Goal: Information Seeking & Learning: Find specific fact

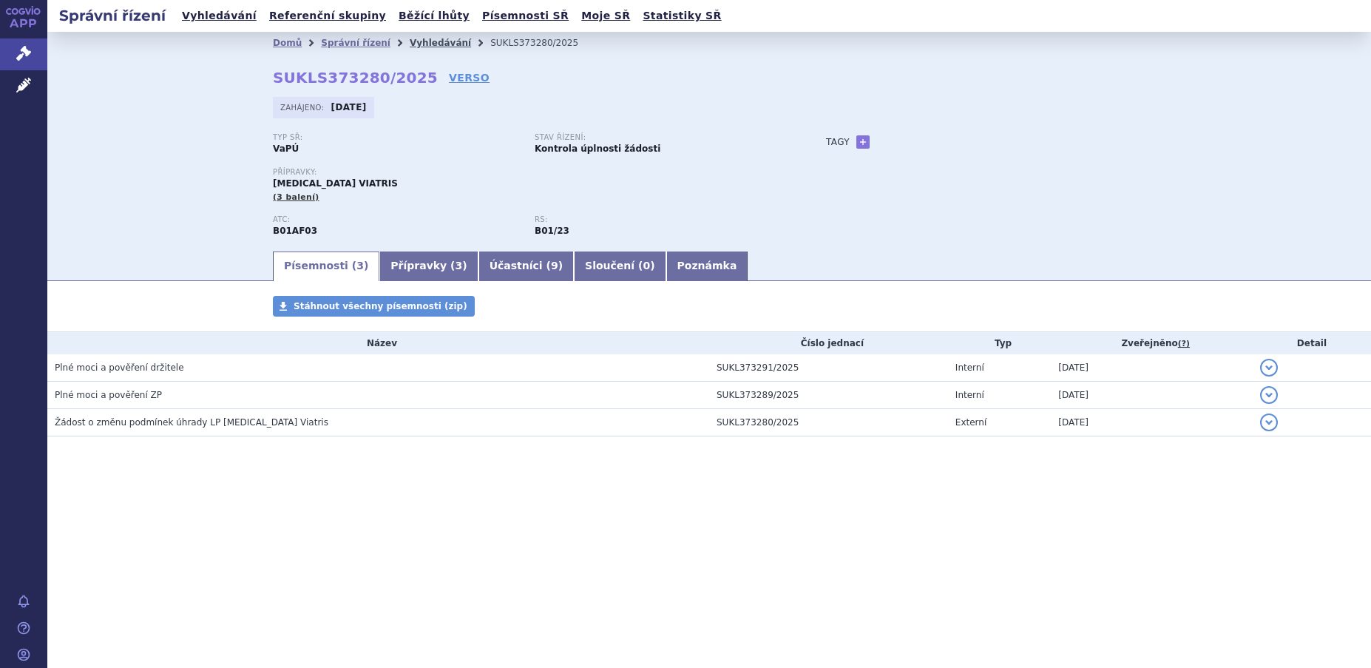
click at [417, 44] on link "Vyhledávání" at bounding box center [440, 43] width 61 height 10
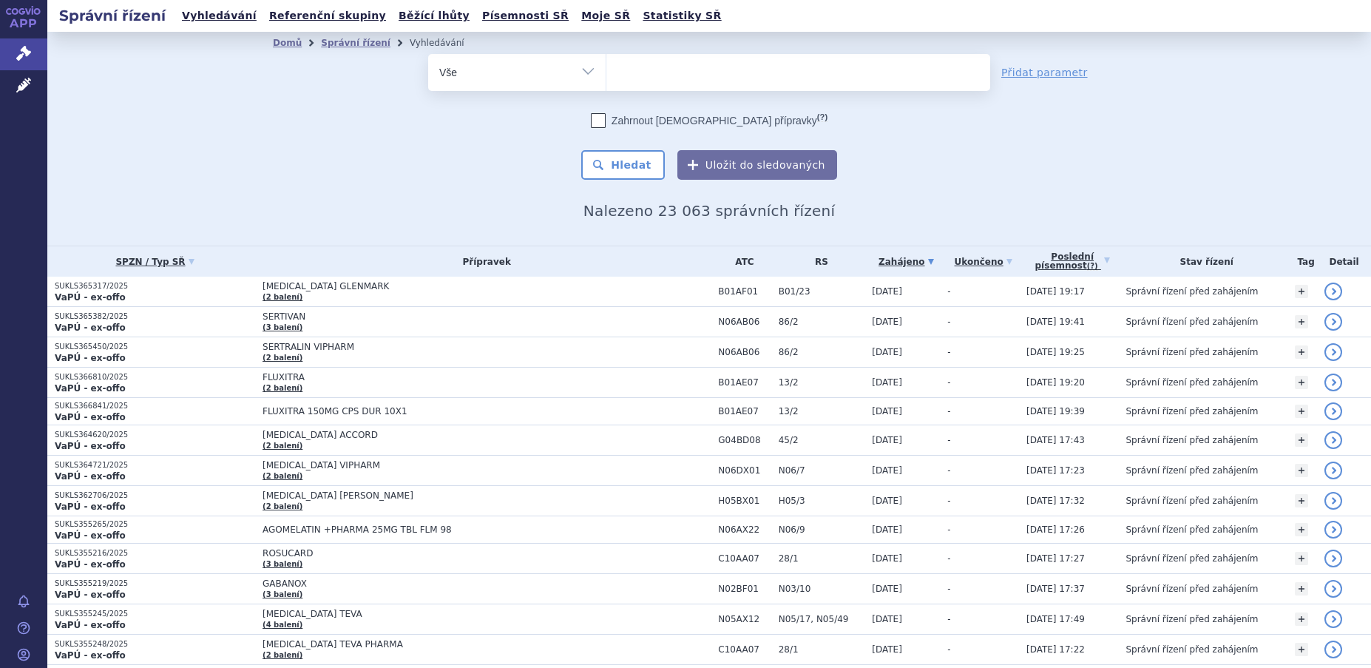
click at [646, 82] on ul at bounding box center [798, 69] width 384 height 31
click at [606, 82] on select at bounding box center [605, 71] width 1 height 37
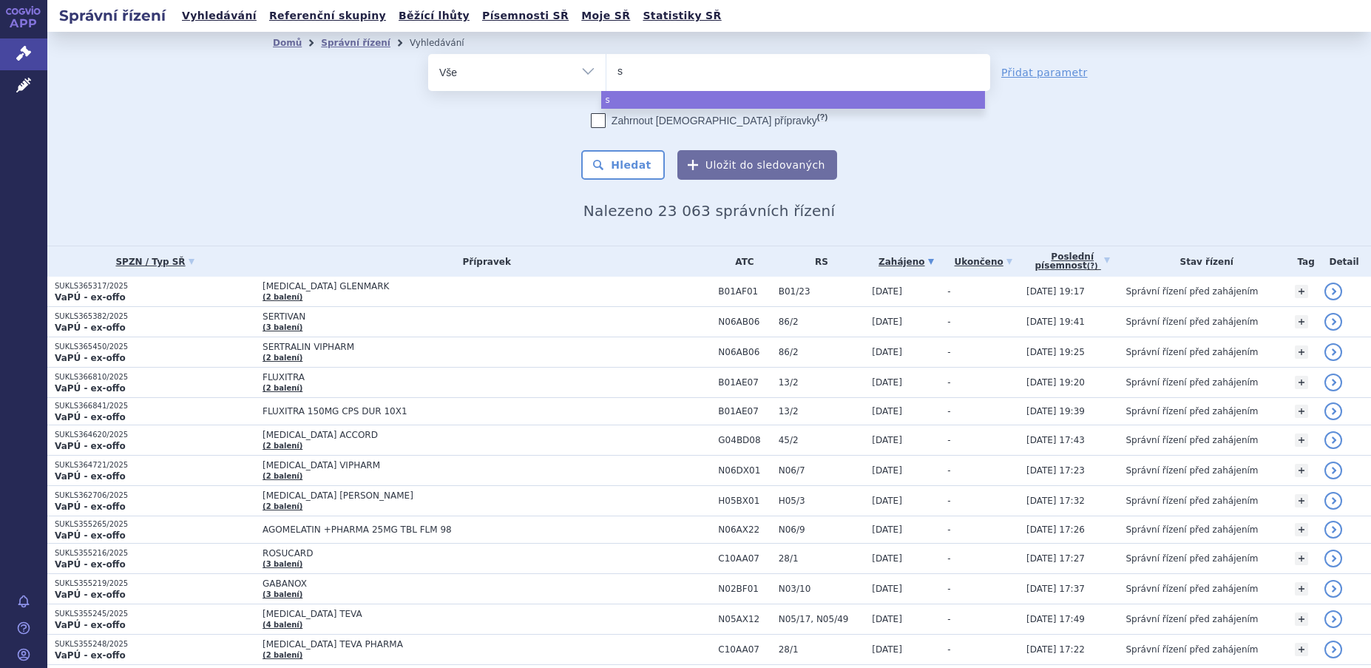
type input "sa"
type input "sax"
type input "saxe"
type input "saxen"
type input "saxend"
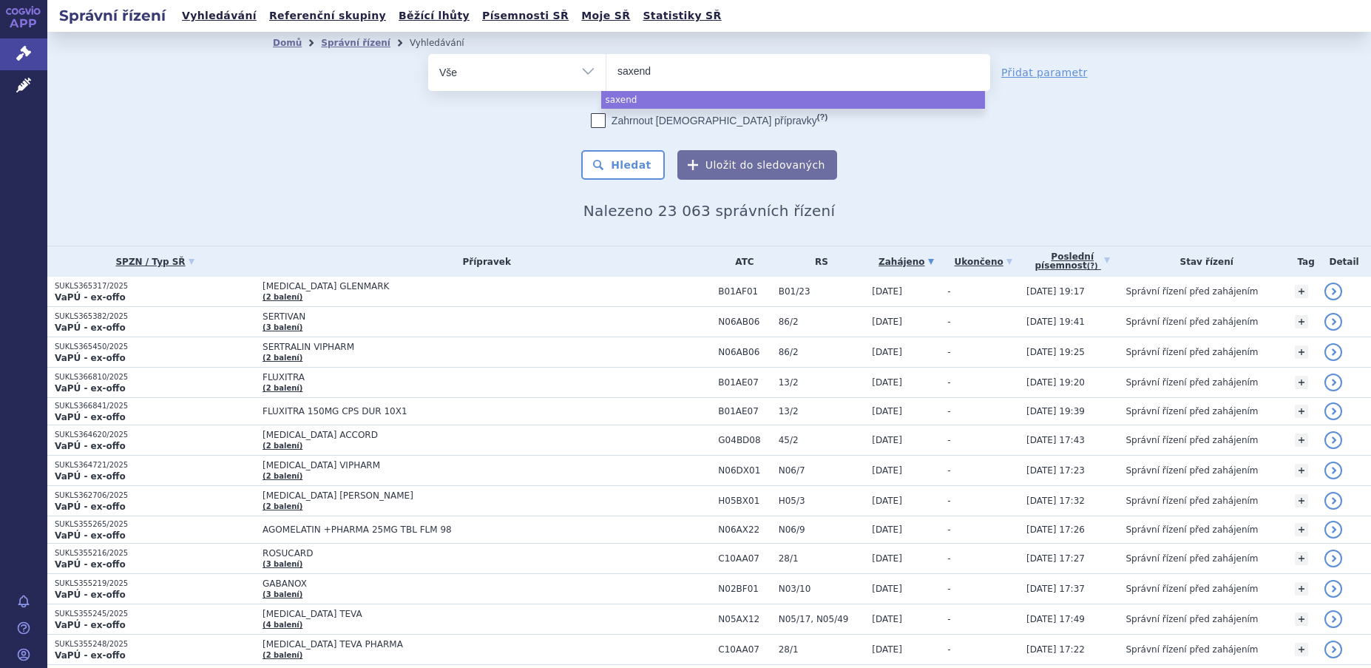
type input "saxenda"
select select "saxenda"
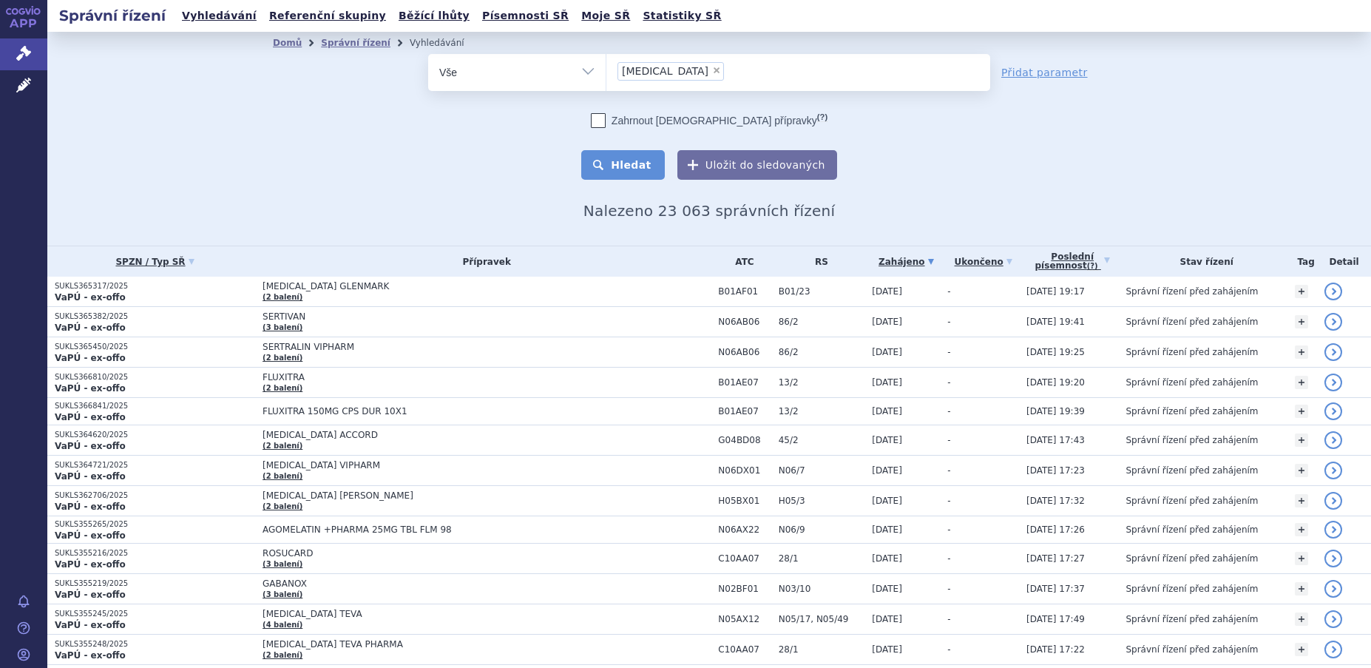
click at [633, 166] on button "Hledat" at bounding box center [623, 165] width 84 height 30
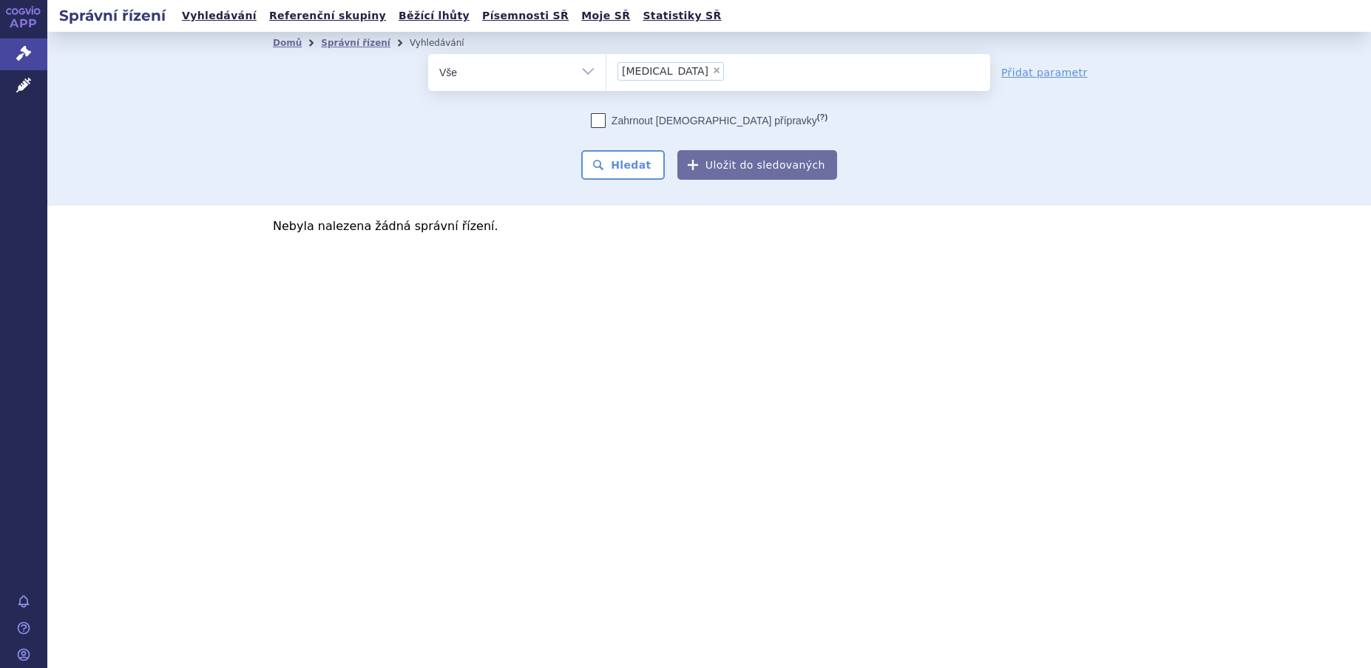
click at [712, 70] on span "×" at bounding box center [716, 70] width 9 height 9
click at [606, 70] on select "[MEDICAL_DATA]" at bounding box center [605, 71] width 1 height 37
select select
click at [192, 16] on link "Vyhledávání" at bounding box center [219, 16] width 84 height 20
click at [648, 78] on ul at bounding box center [798, 69] width 384 height 31
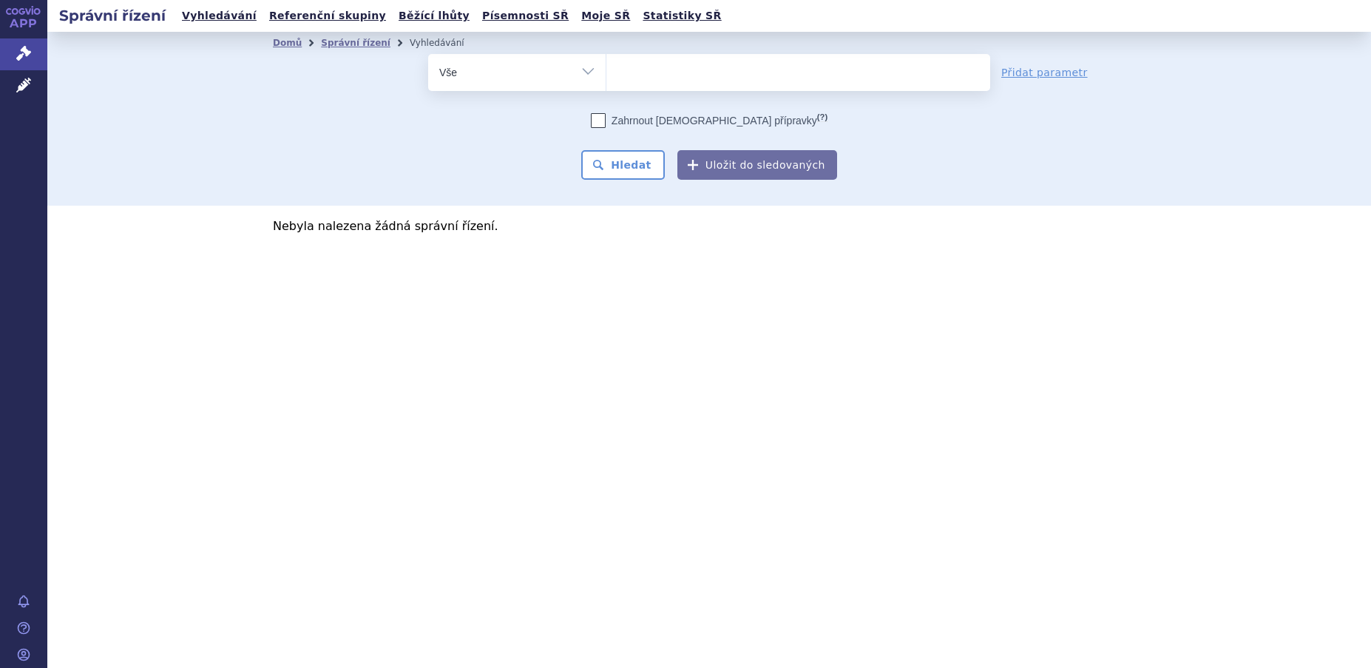
click at [606, 78] on select "[MEDICAL_DATA]" at bounding box center [605, 71] width 1 height 37
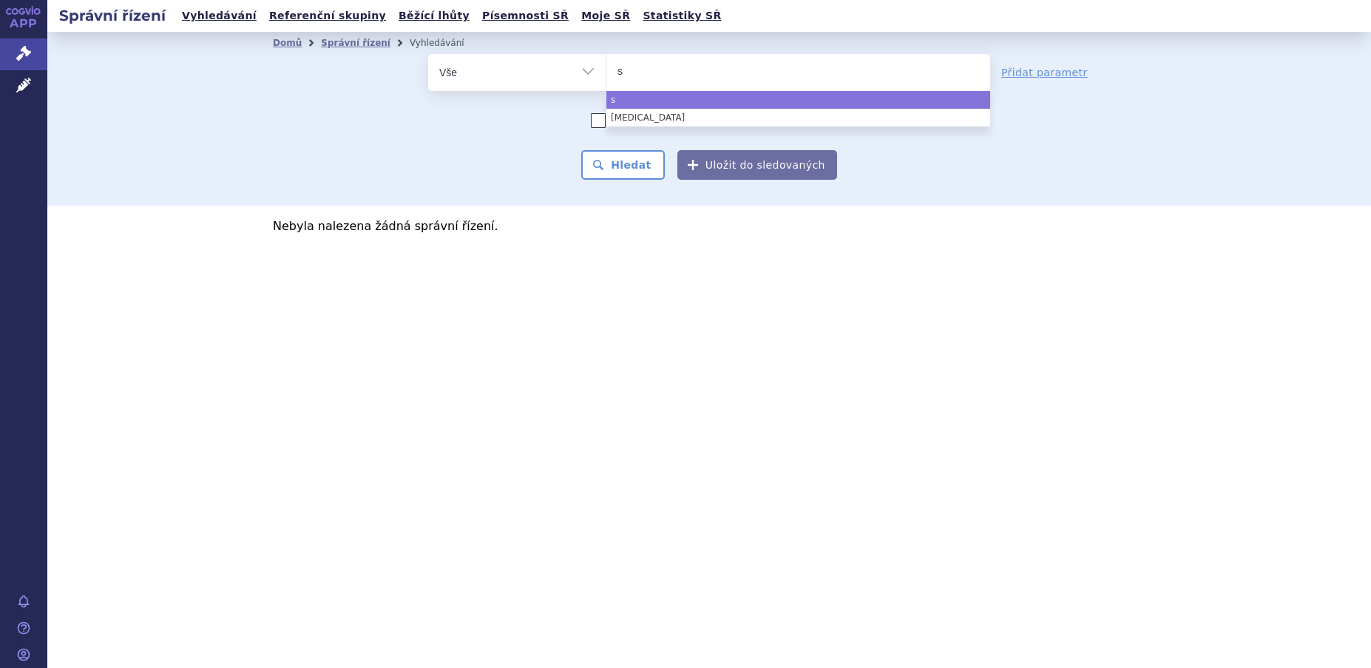
type input "sa"
type input "sax"
type input "saxe"
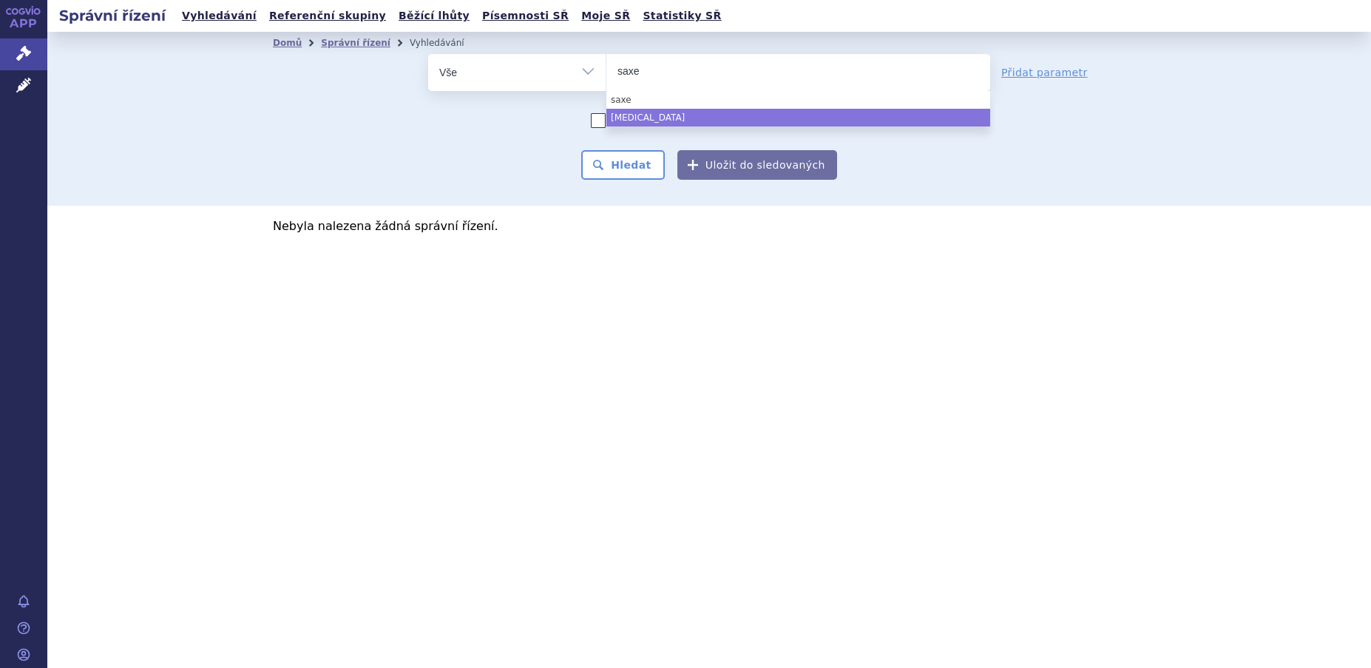
select select "[MEDICAL_DATA]"
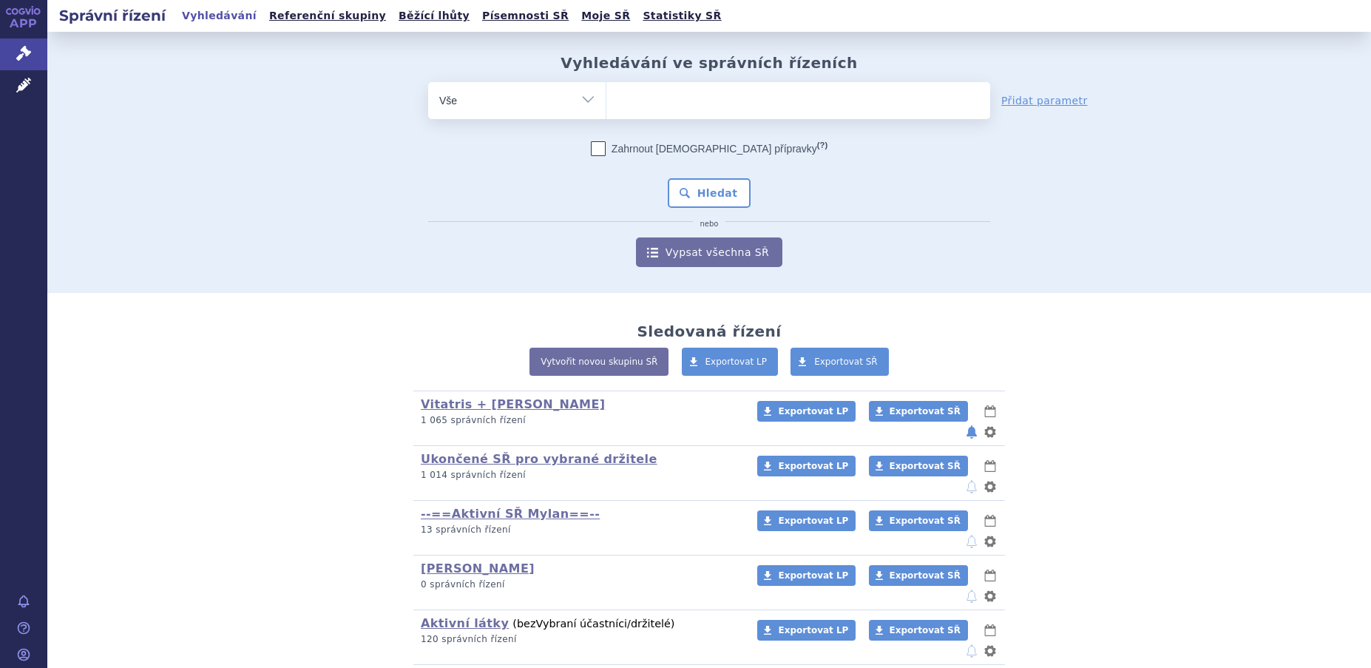
scroll to position [74, 0]
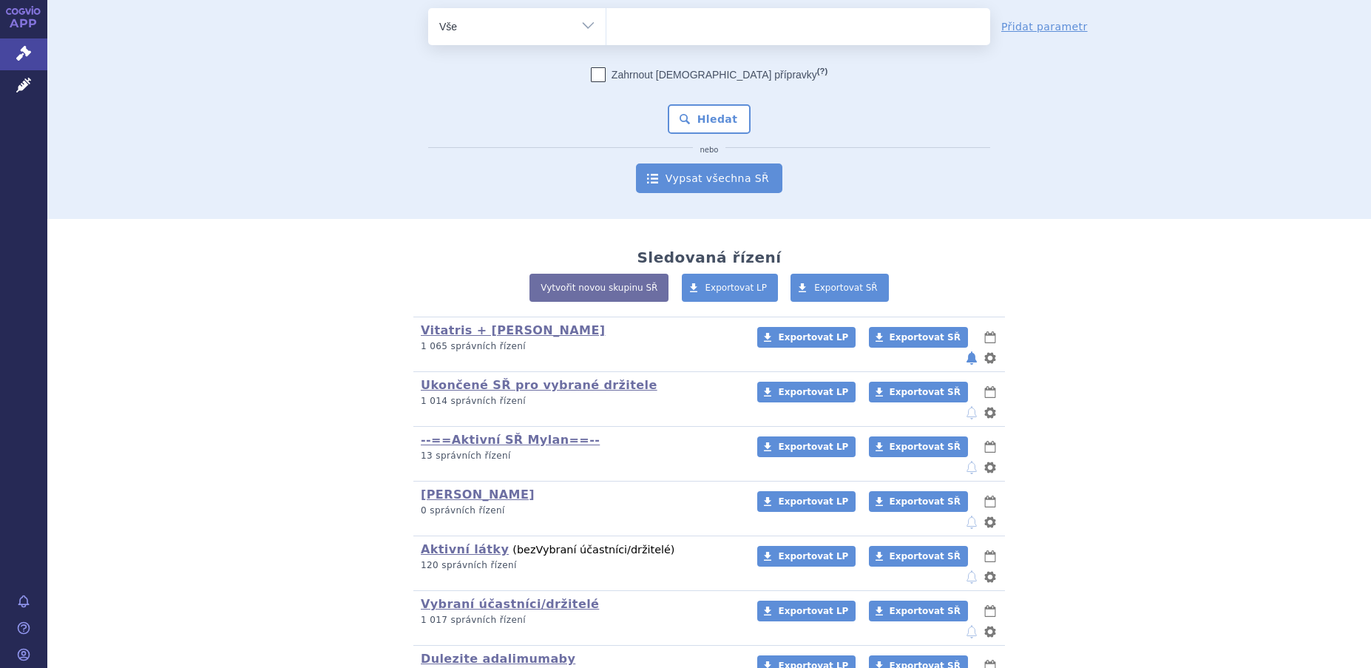
click at [698, 177] on link "Vypsat všechna SŘ" at bounding box center [709, 178] width 146 height 30
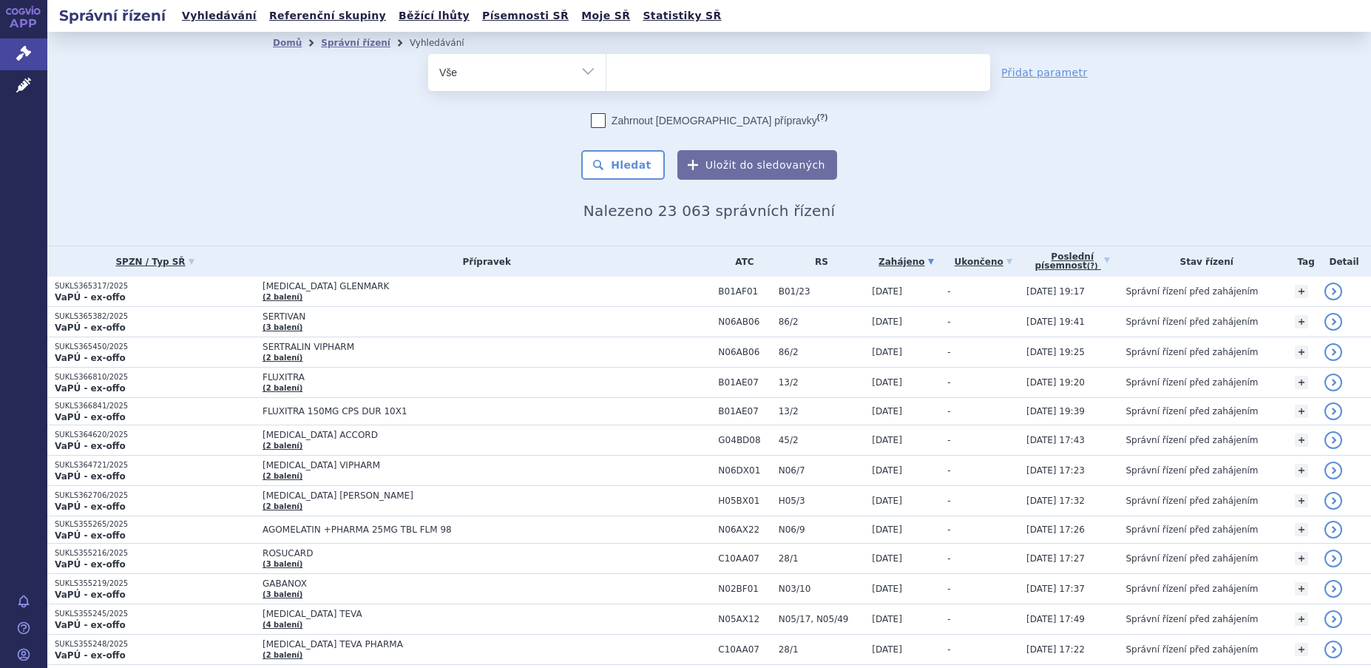
click at [617, 72] on input "search" at bounding box center [621, 70] width 8 height 18
type input "sa"
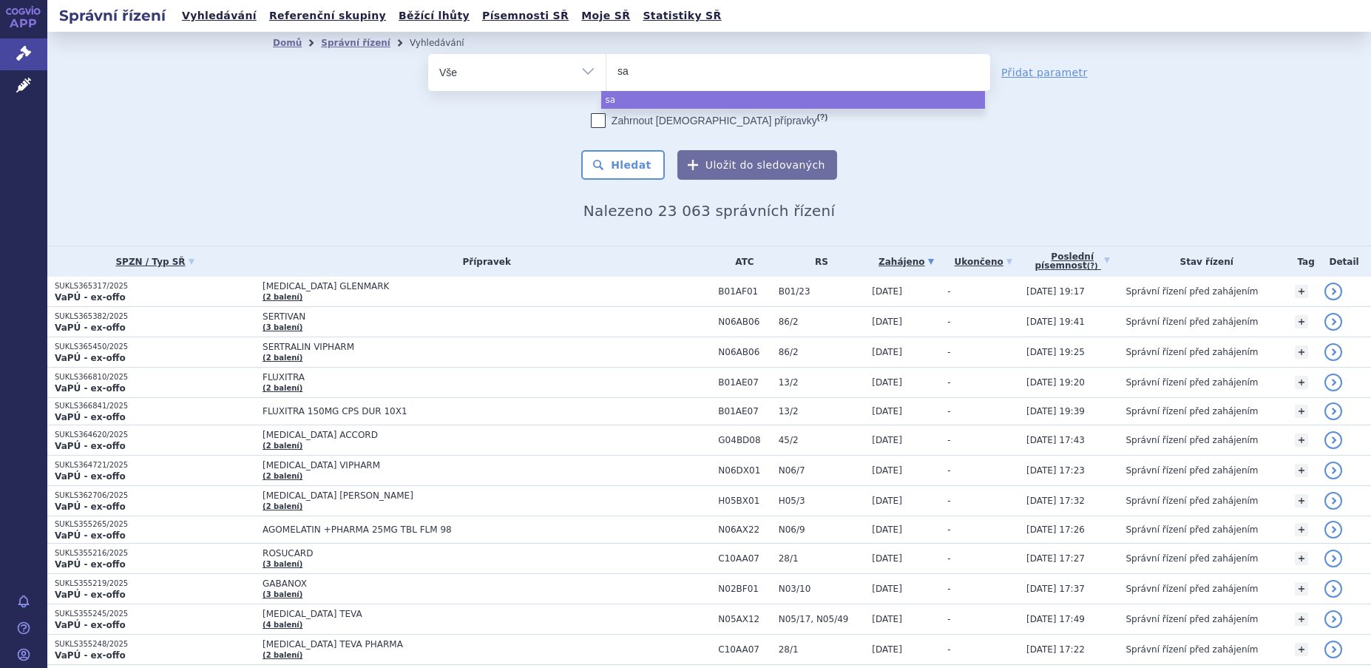
type input "sax"
type input "saxe"
type input "saxen"
type input "saxend"
type input "saxenda"
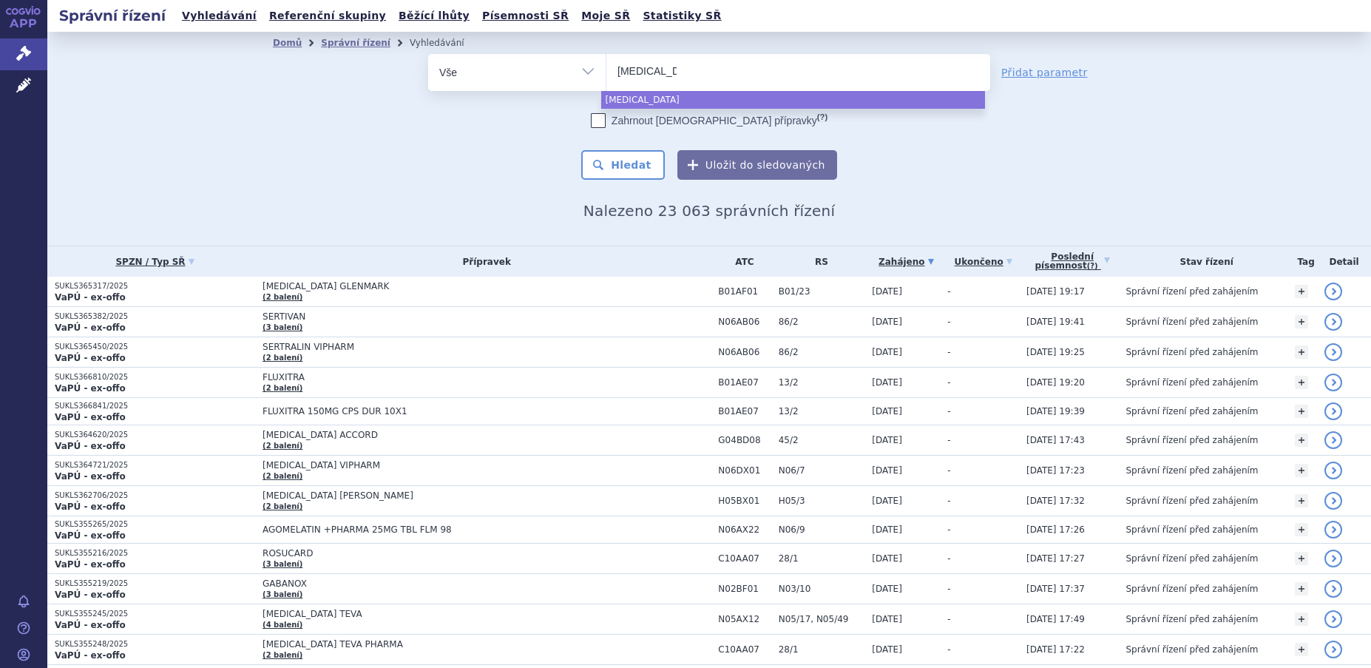
select select "saxenda"
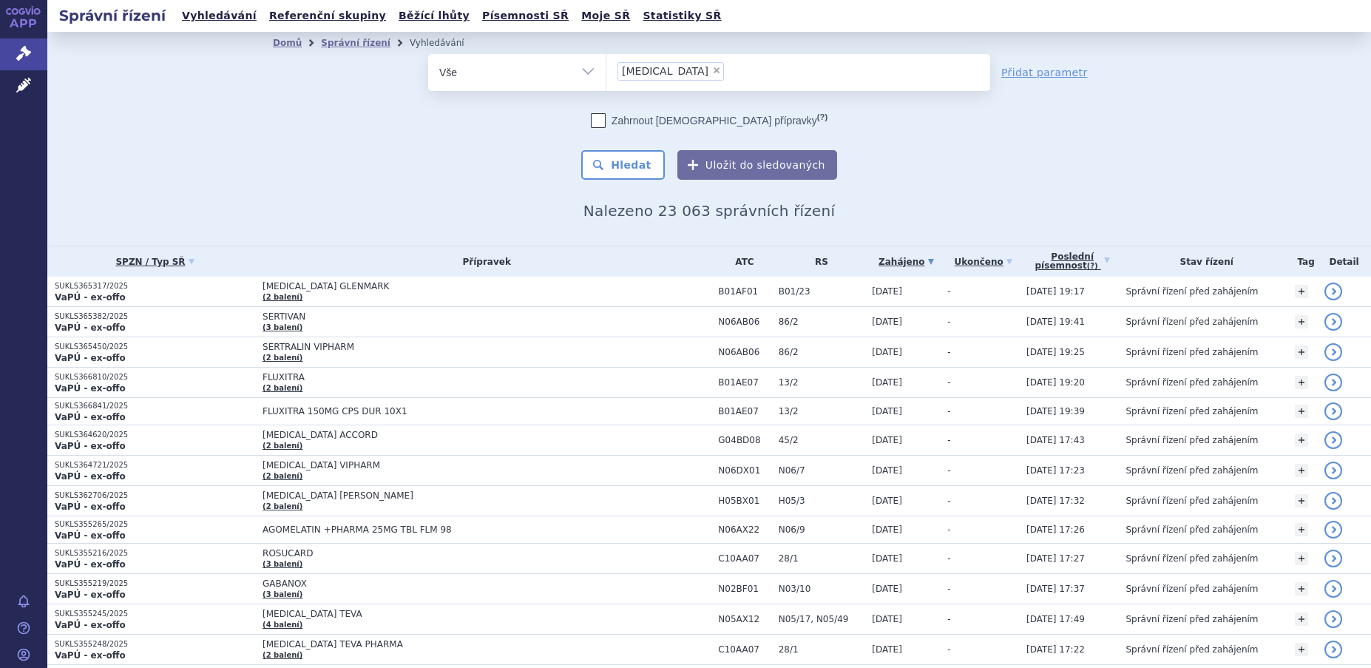
click at [591, 132] on div "Zahrnout bratrské přípravky (?) Hledat Uložit do sledovaných" at bounding box center [709, 146] width 562 height 67
click at [627, 163] on button "Hledat" at bounding box center [623, 165] width 84 height 30
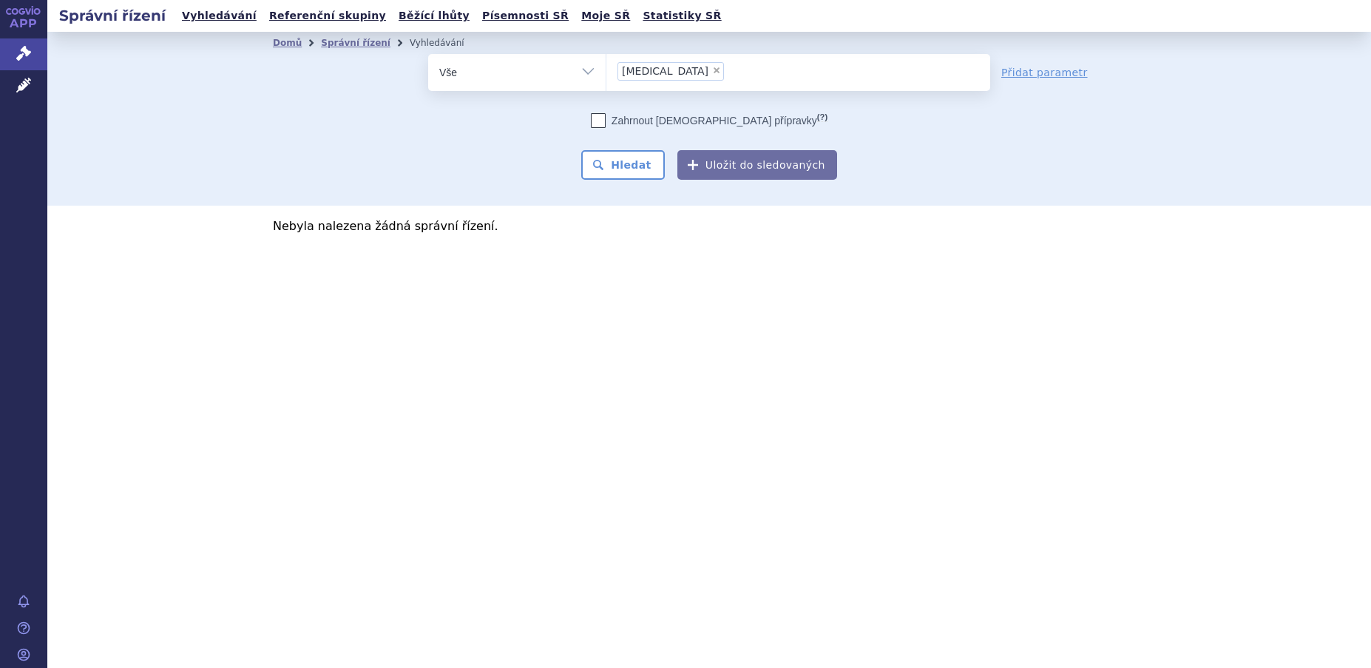
click at [712, 67] on span "×" at bounding box center [716, 70] width 9 height 9
click at [606, 67] on select "[MEDICAL_DATA]" at bounding box center [605, 71] width 1 height 37
select select
click at [590, 72] on select "Vše Spisová značka Typ SŘ Přípravek/SUKL kód Účastník/Držitel" at bounding box center [516, 70] width 177 height 33
select select "filter-atc-group"
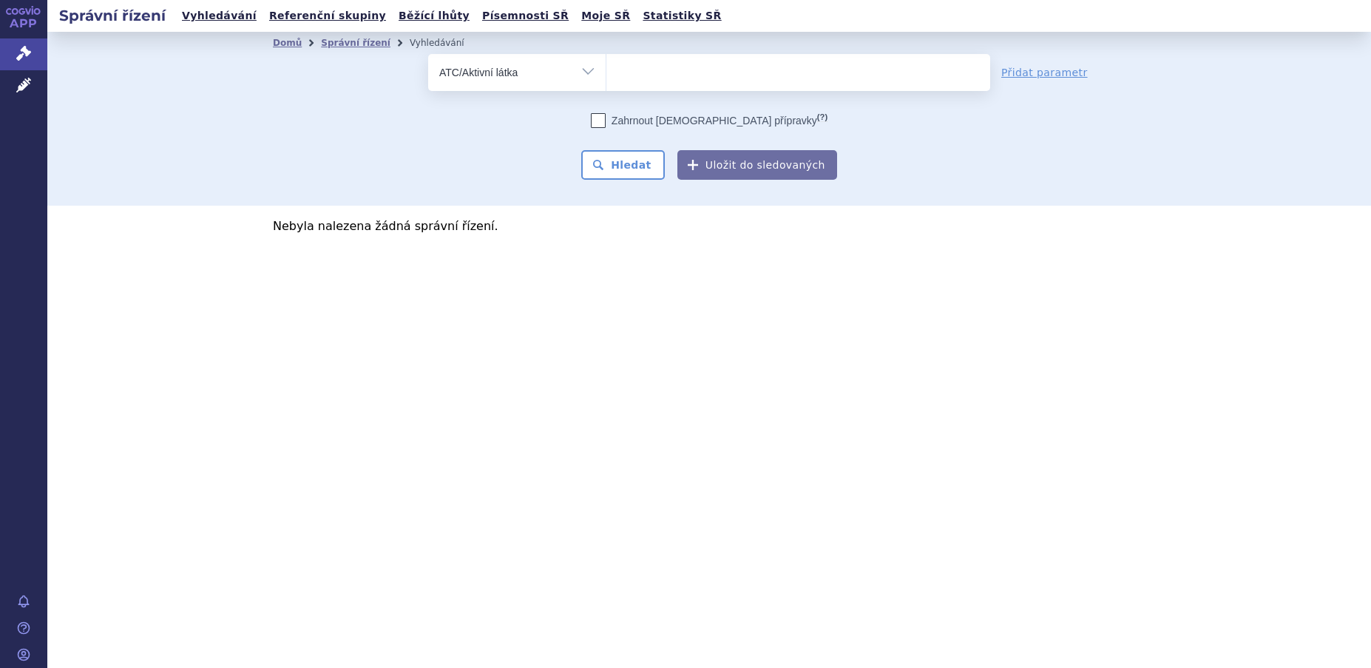
click at [428, 54] on select "Vše Spisová značka Typ SŘ Přípravek/SUKL kód Účastník/Držitel" at bounding box center [516, 70] width 177 height 33
click at [655, 77] on ul at bounding box center [798, 69] width 384 height 31
click at [606, 77] on select at bounding box center [605, 71] width 1 height 37
paste input "A10BJ02"
type input "A10BJ02"
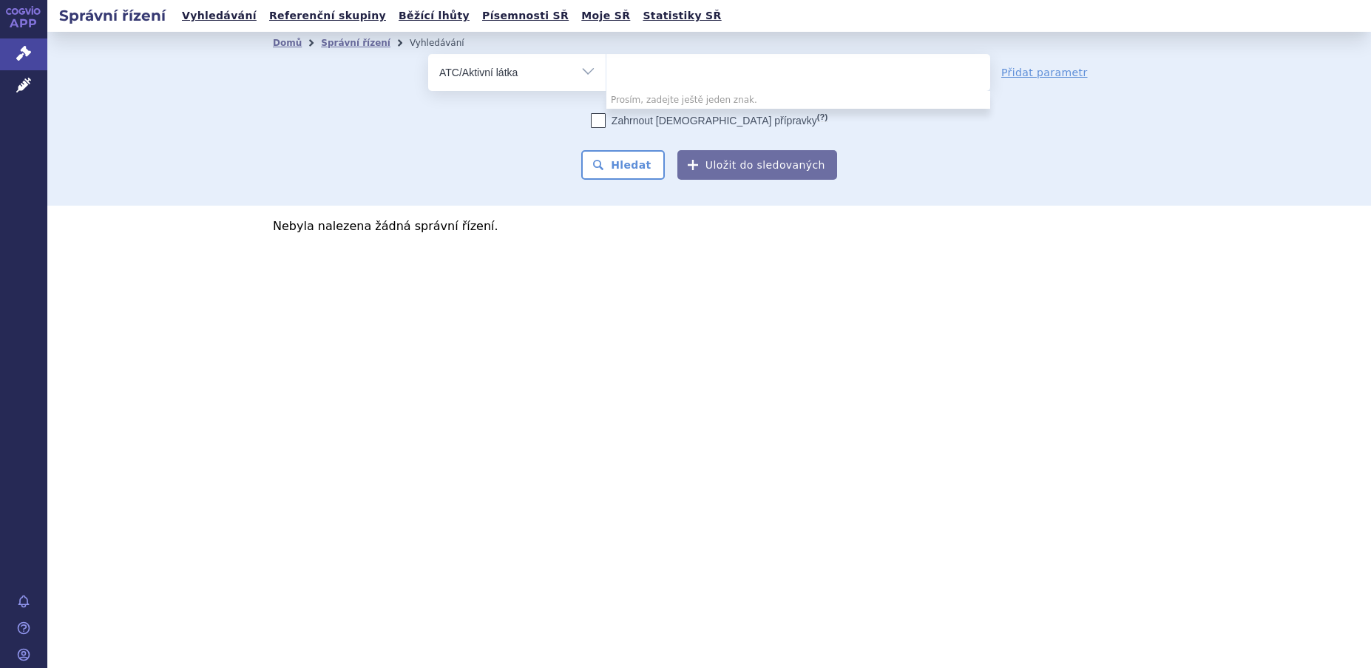
select select "A10BJ02"
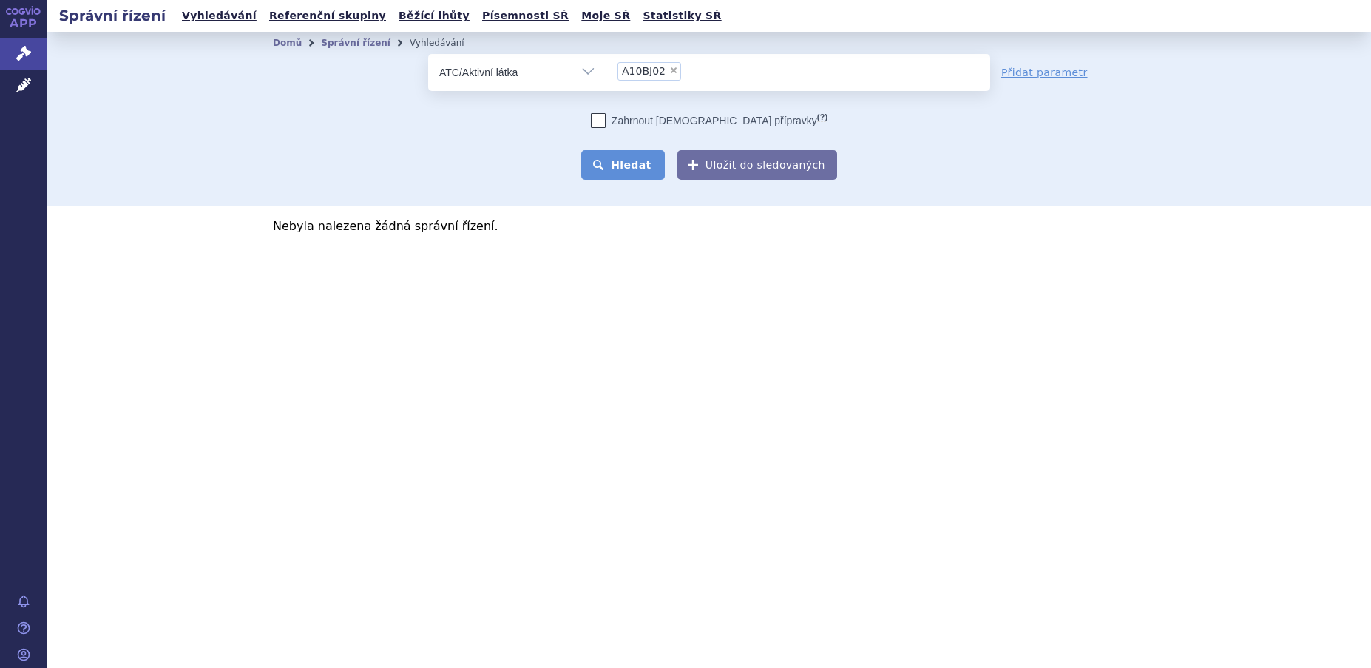
click at [642, 155] on button "Hledat" at bounding box center [623, 165] width 84 height 30
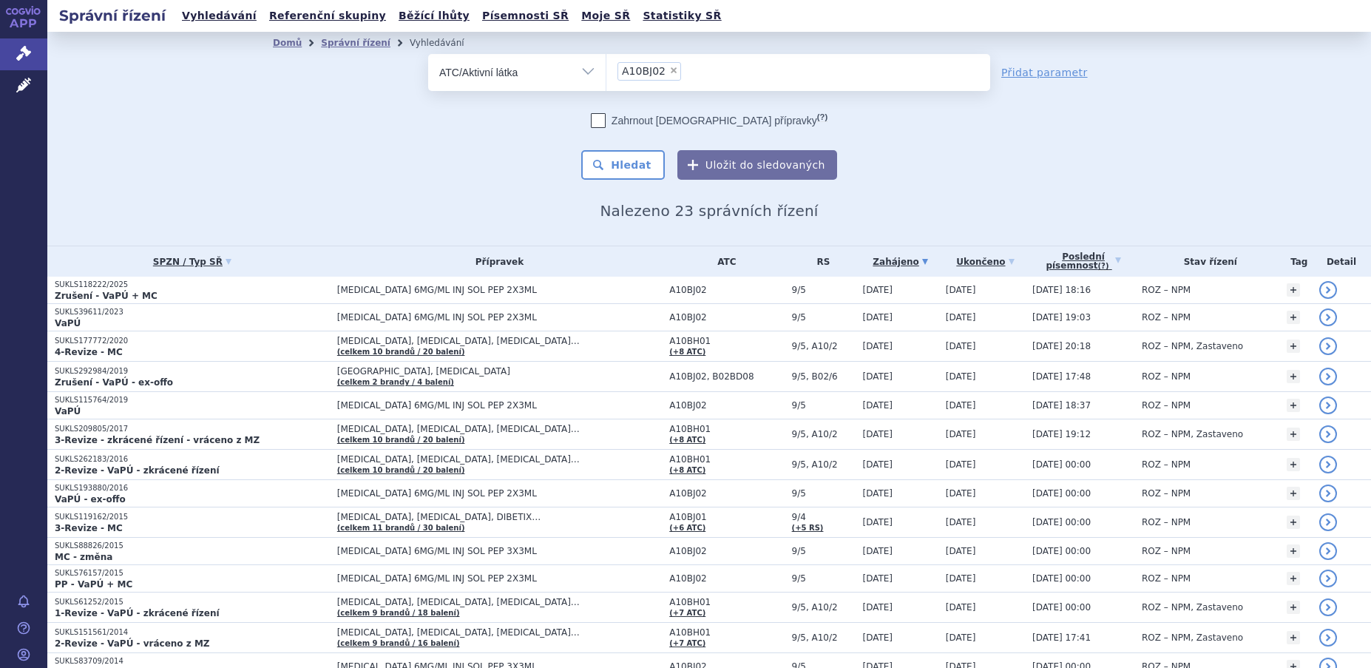
click at [669, 68] on span "×" at bounding box center [673, 70] width 9 height 9
click at [606, 68] on select "A10BJ02" at bounding box center [605, 71] width 1 height 37
select select
click at [645, 78] on ul at bounding box center [798, 69] width 384 height 31
click at [606, 78] on select at bounding box center [605, 71] width 1 height 37
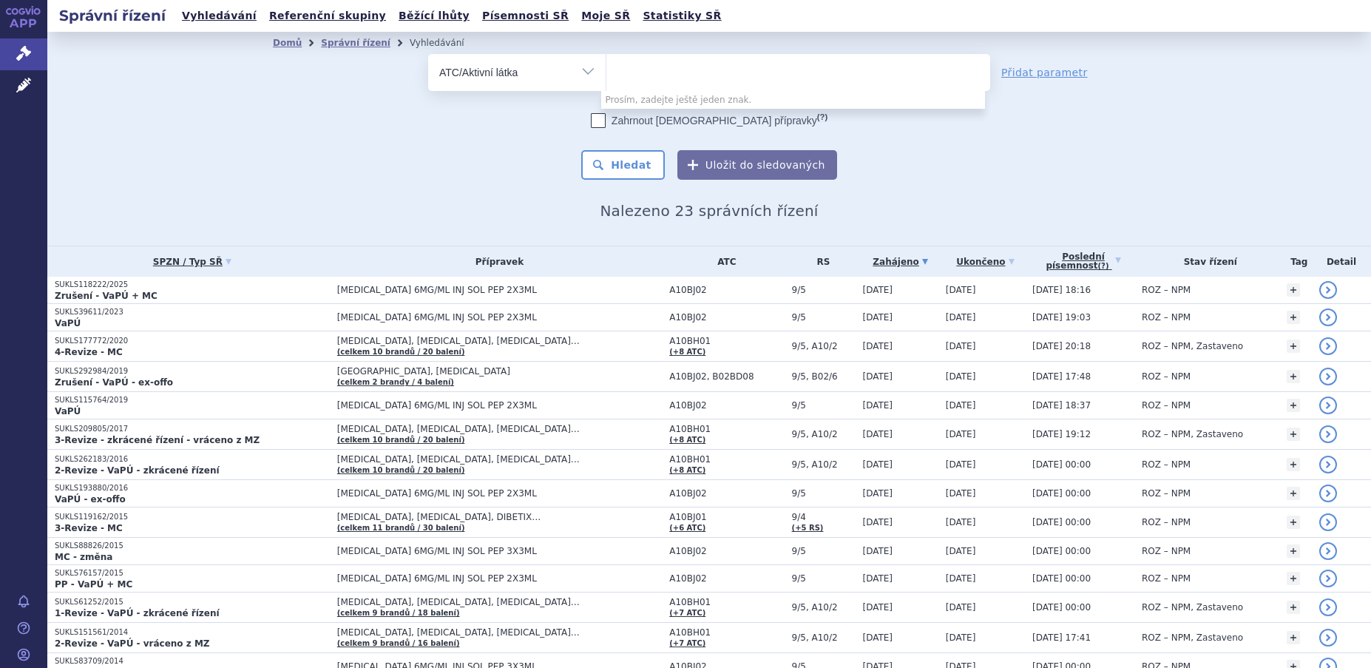
paste input "semaglutide WEGOVY"
type input "semaglutide WEGOVY"
select select "semaglutide WEGOVY"
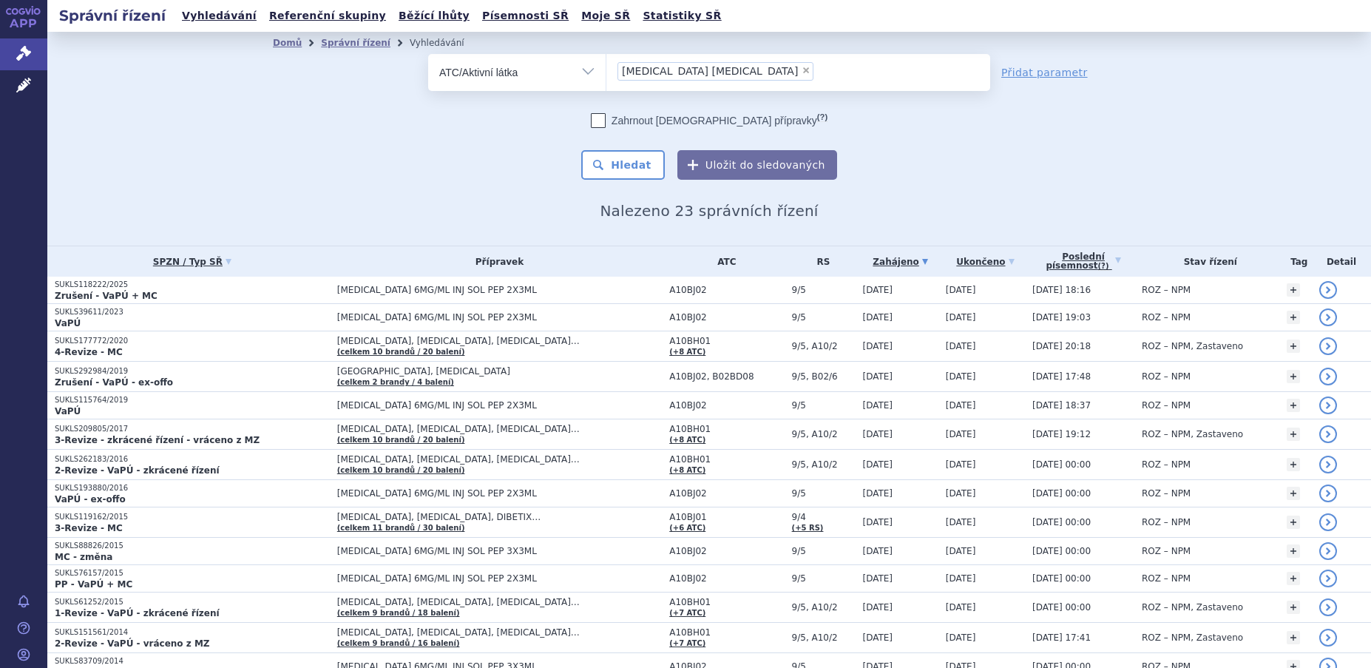
click at [801, 69] on span "×" at bounding box center [805, 70] width 9 height 9
click at [606, 69] on select "semaglutide WEGOVY" at bounding box center [605, 71] width 1 height 37
select select
click at [847, 64] on ul at bounding box center [798, 69] width 384 height 31
click at [606, 64] on select at bounding box center [605, 71] width 1 height 37
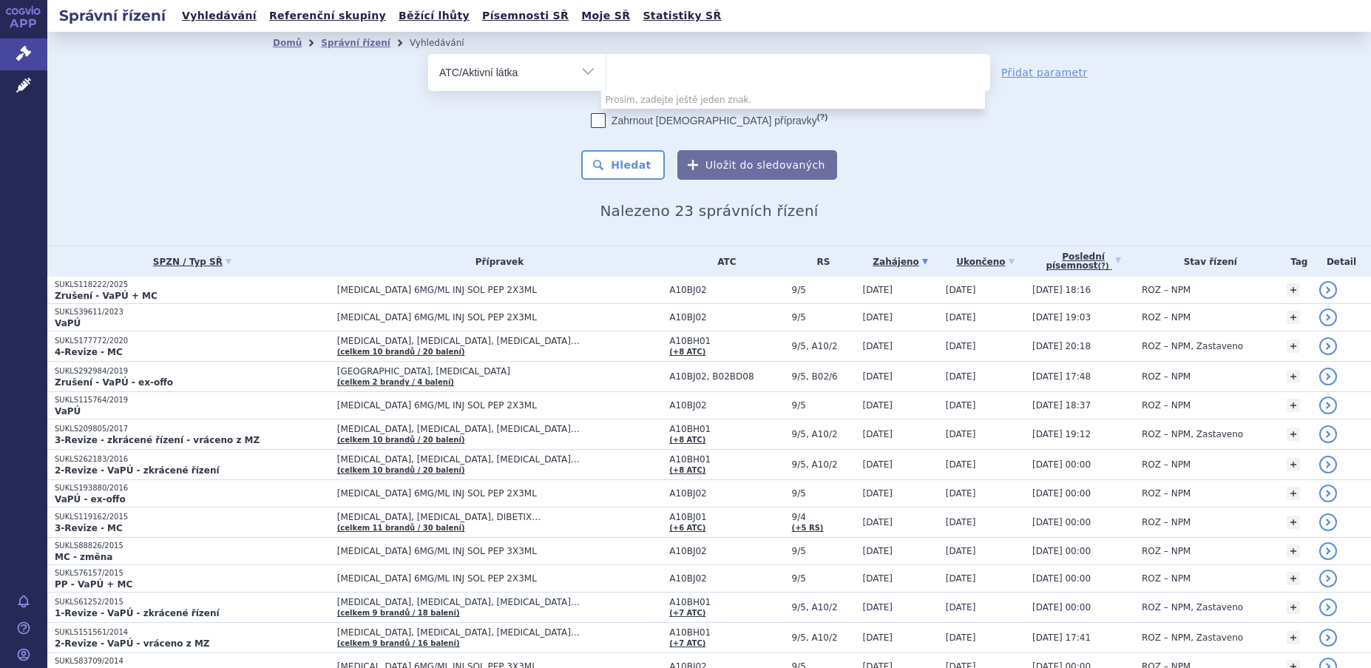
paste input "A10BJ06"
type input "A10BJ06"
select select "A10BJ06"
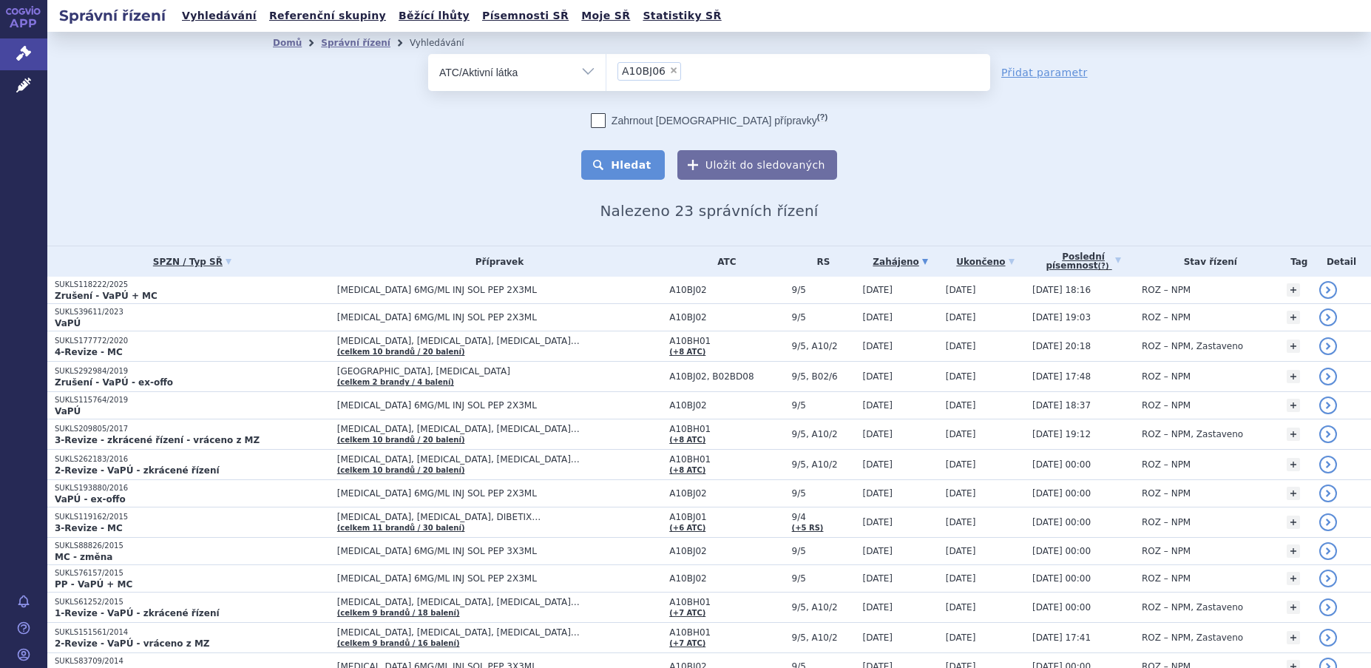
click at [630, 172] on button "Hledat" at bounding box center [623, 165] width 84 height 30
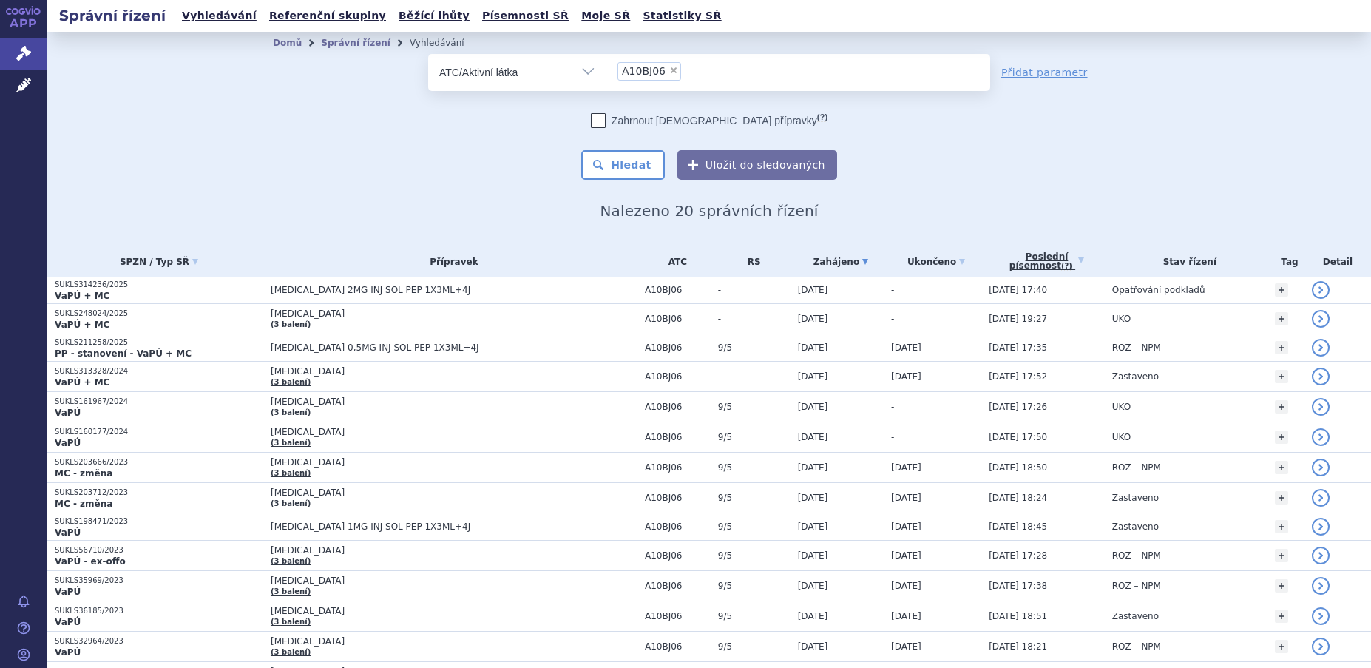
click at [580, 72] on select "Vše Spisová značka Typ SŘ Přípravek/SUKL kód Účastník/Držitel" at bounding box center [516, 70] width 177 height 33
click at [669, 69] on span "×" at bounding box center [673, 70] width 9 height 9
click at [606, 69] on select "A10BJ06" at bounding box center [605, 71] width 1 height 37
select select
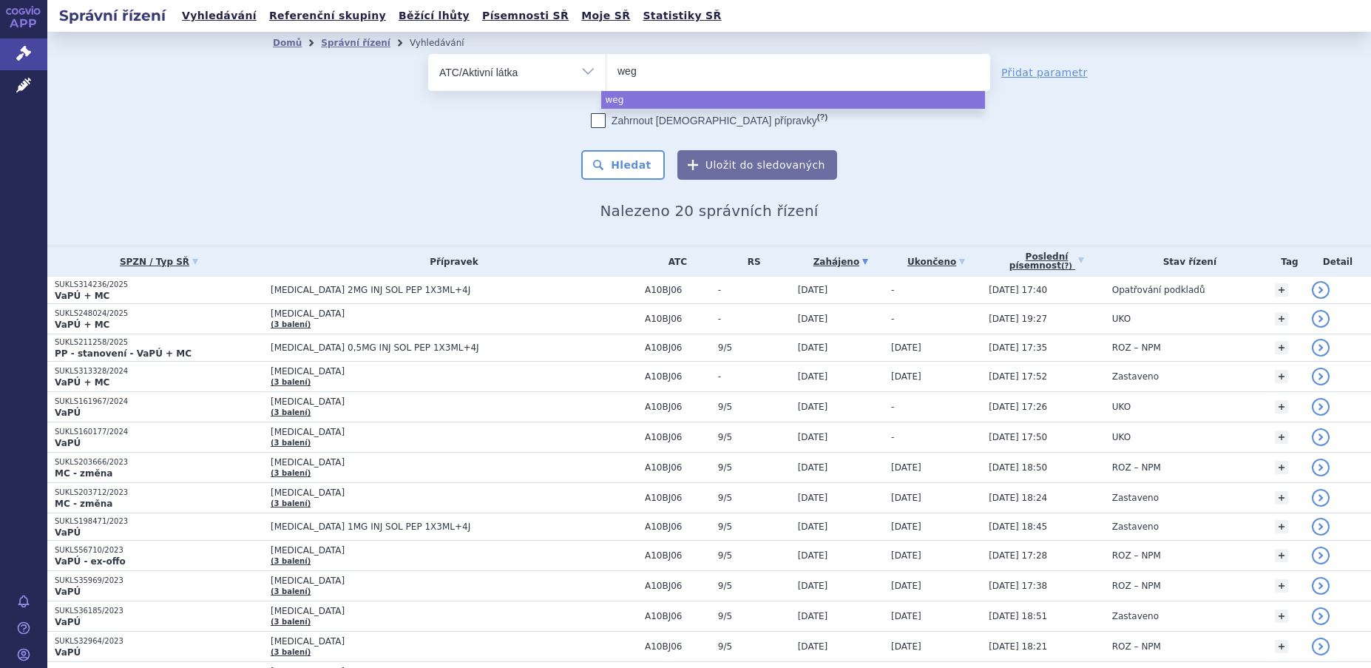
type input "weg"
select select "weg"
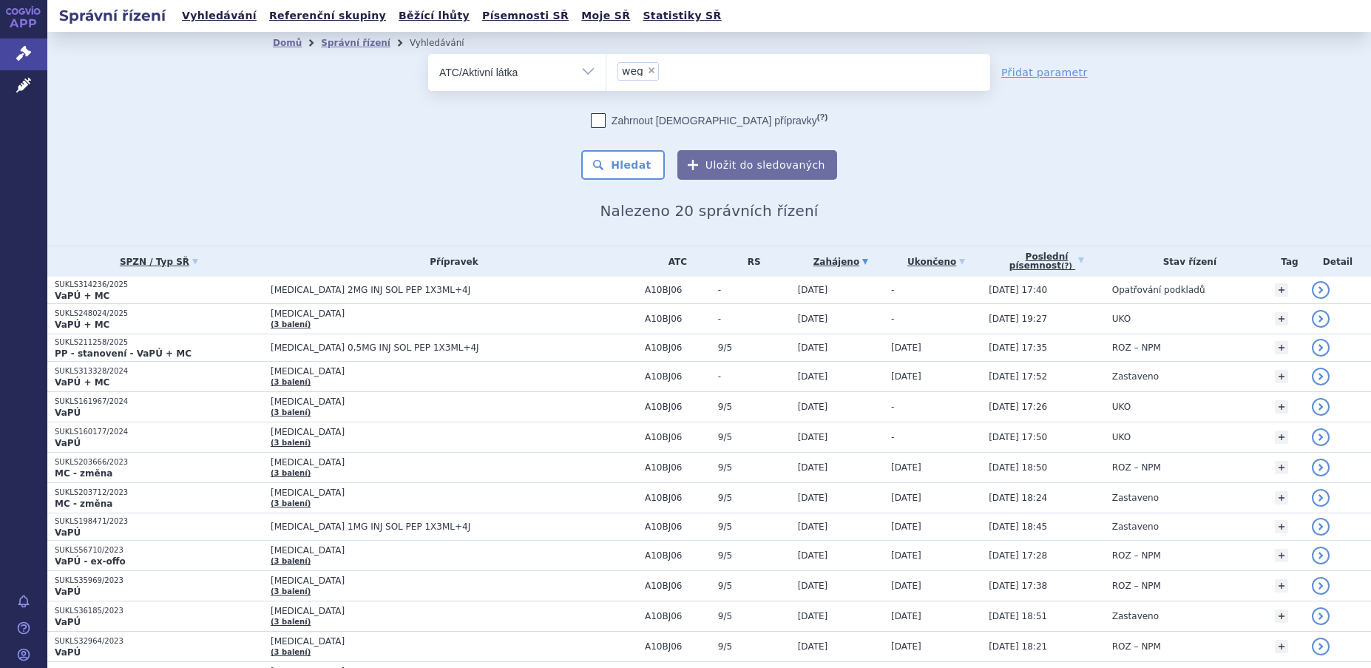
click at [581, 67] on select "Vše Spisová značka Typ SŘ Přípravek/SUKL kód Účastník/Držitel" at bounding box center [516, 70] width 177 height 33
select select "filter-all"
click at [428, 54] on select "Vše Spisová značka Typ SŘ Přípravek/SUKL kód Účastník/Držitel" at bounding box center [516, 70] width 177 height 33
click at [624, 74] on ul at bounding box center [798, 69] width 384 height 31
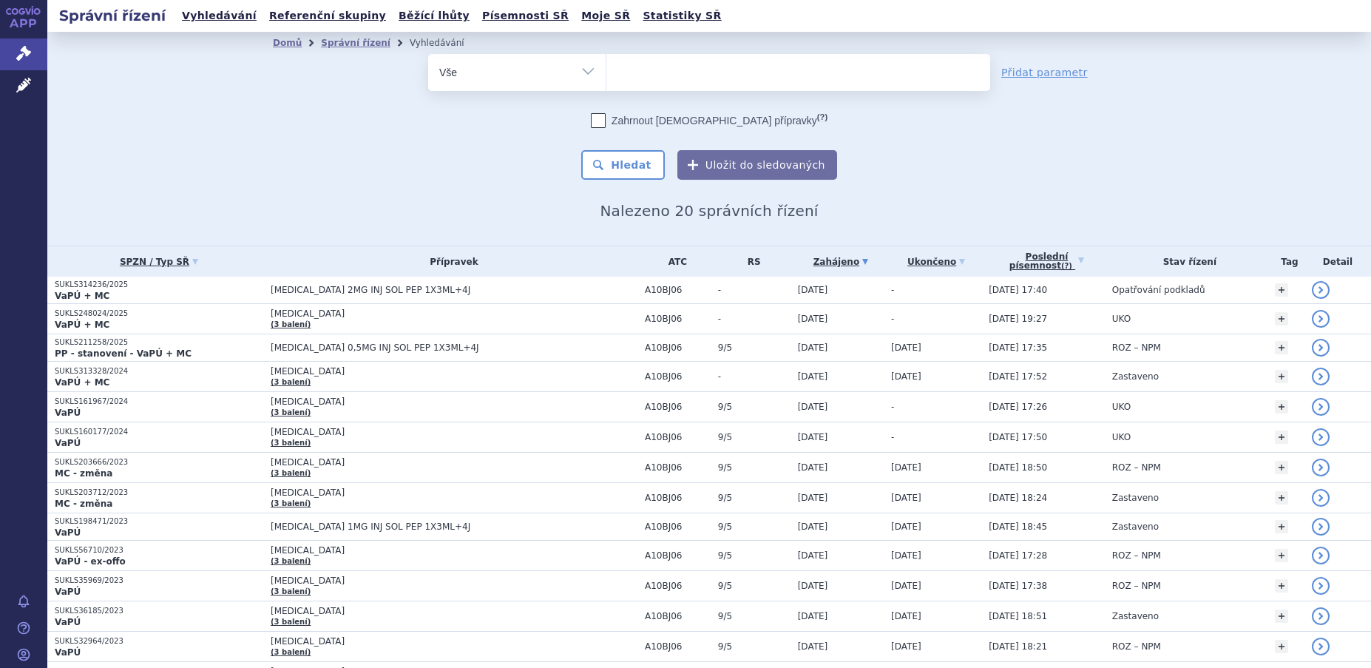
click at [606, 74] on select at bounding box center [605, 71] width 1 height 37
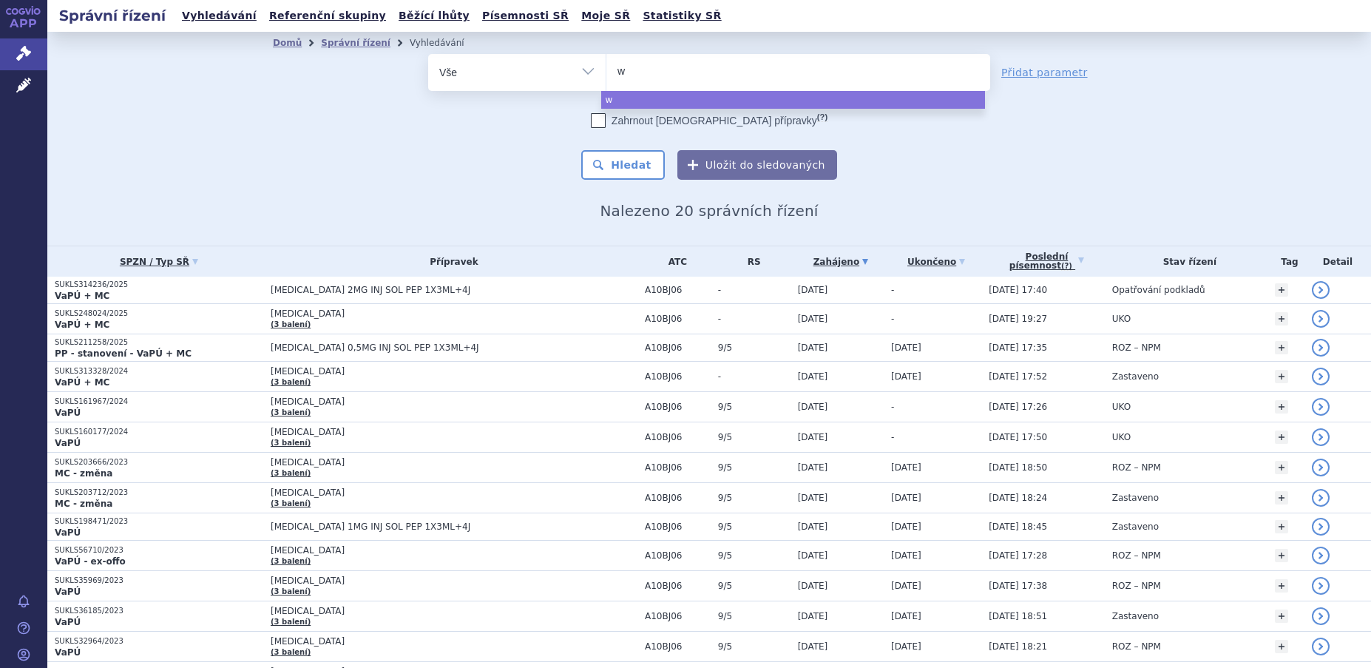
type input "we"
type input "weg"
type input "wego"
select select "wego"
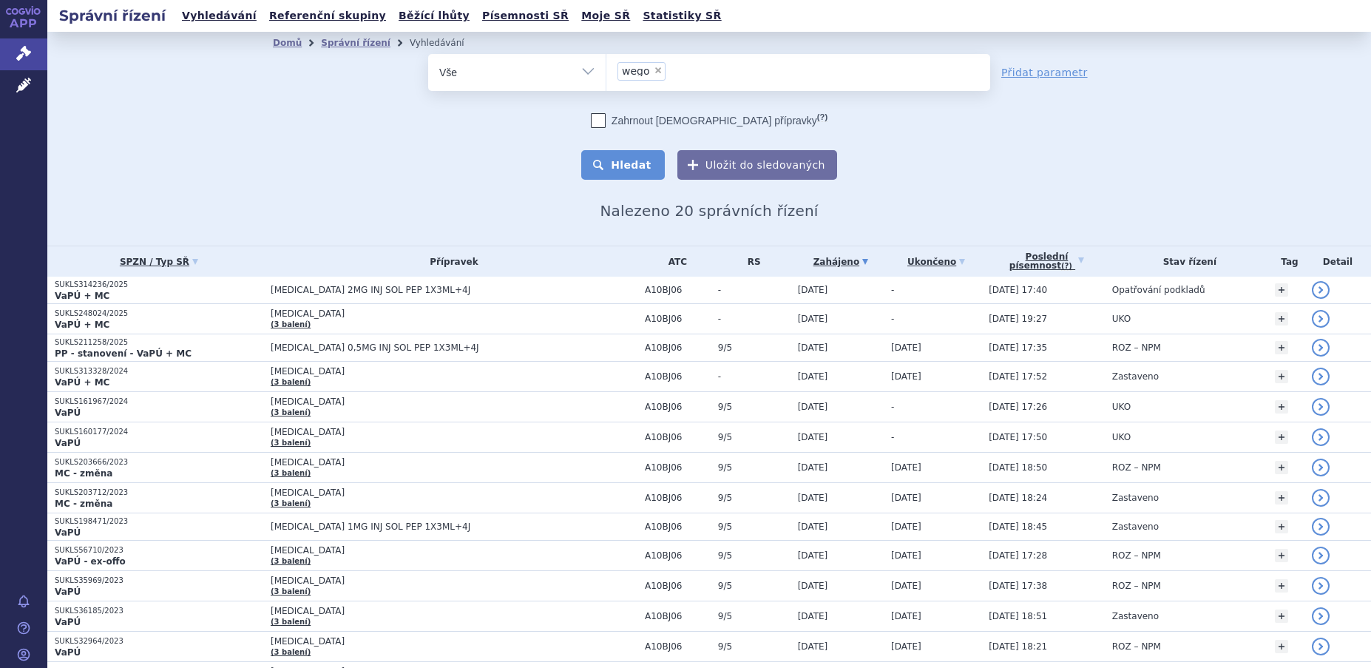
click at [632, 158] on button "Hledat" at bounding box center [623, 165] width 84 height 30
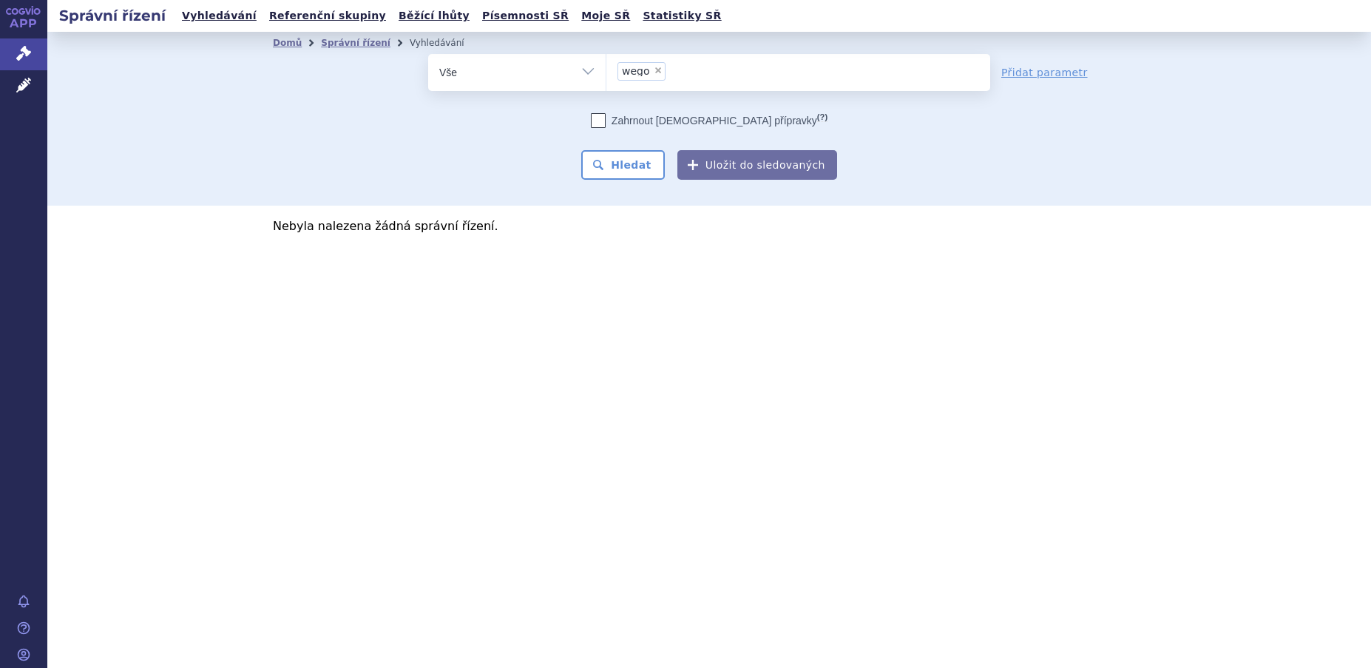
click at [656, 69] on span "×" at bounding box center [657, 70] width 9 height 9
click at [606, 69] on select "wego" at bounding box center [605, 71] width 1 height 37
select select
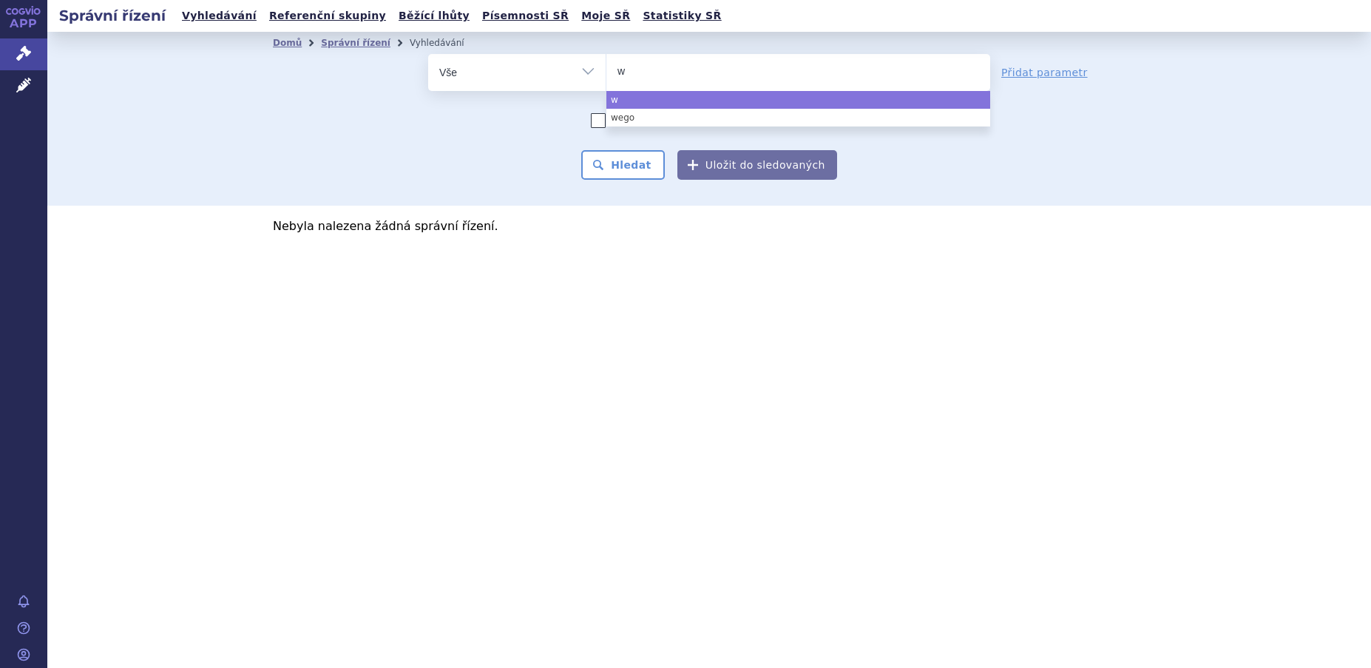
type input "we"
type input "wego"
type input "[MEDICAL_DATA]"
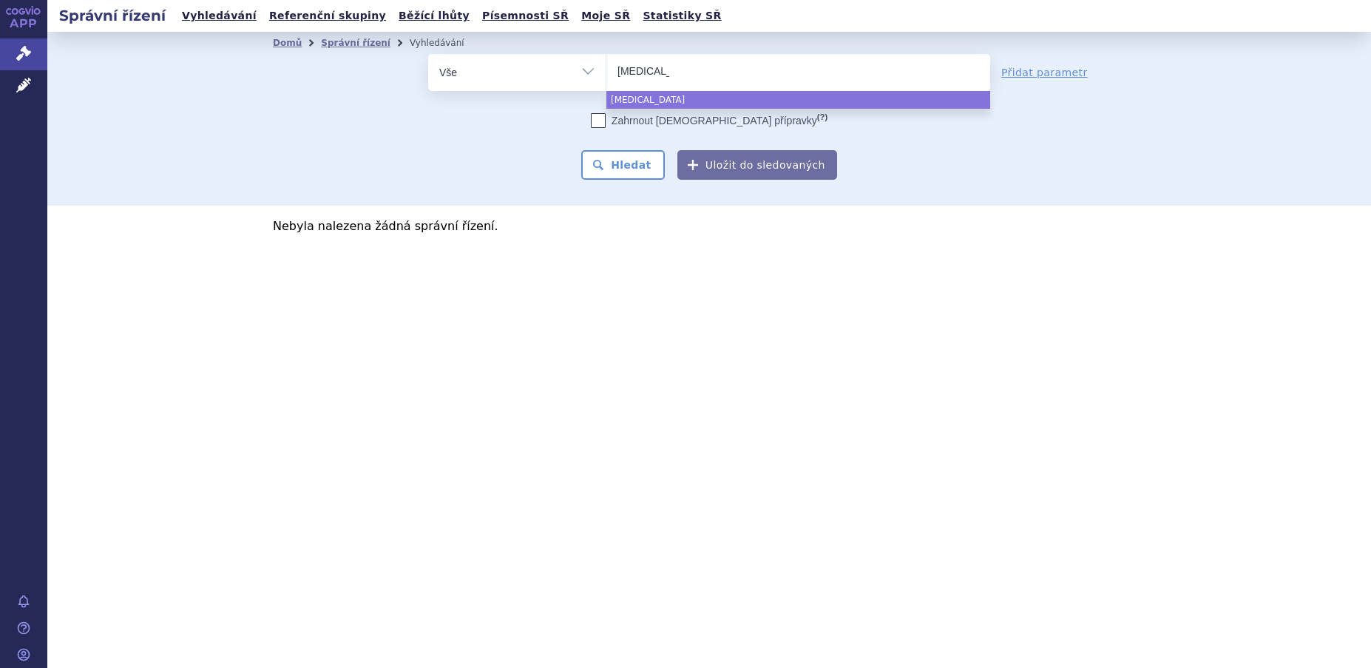
select select "[MEDICAL_DATA]"
